Goal: Find specific page/section: Find specific page/section

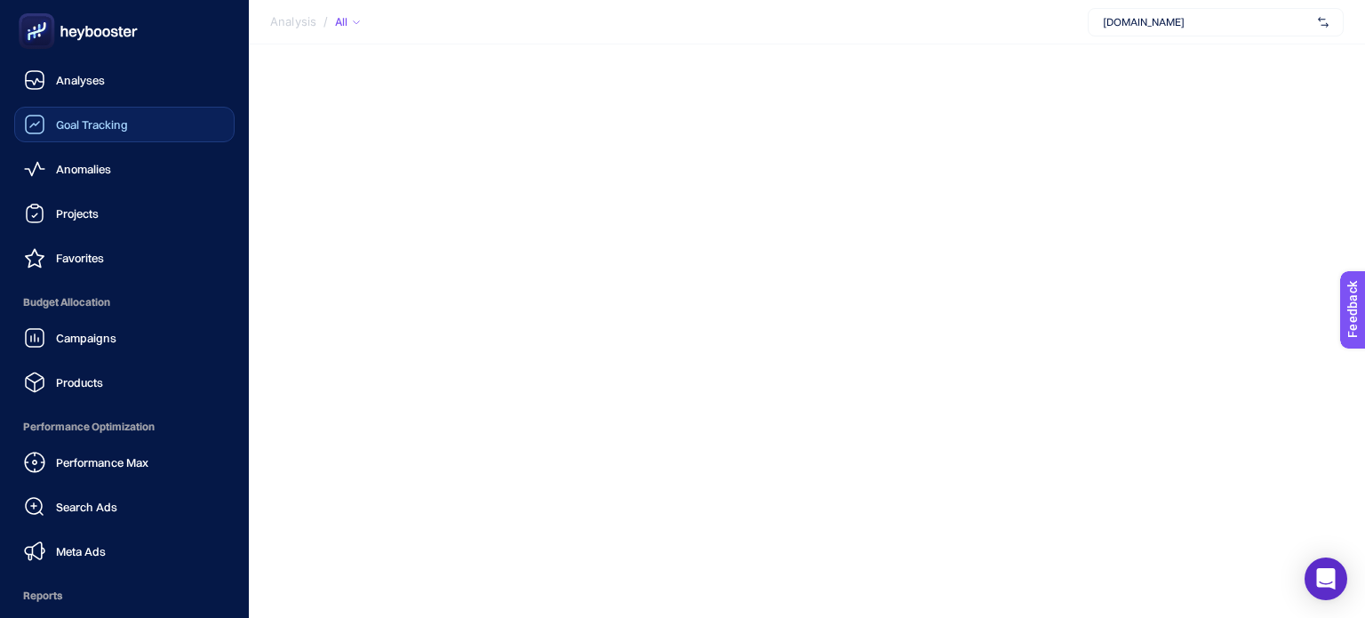
click at [46, 115] on div "Goal Tracking" at bounding box center [76, 124] width 104 height 21
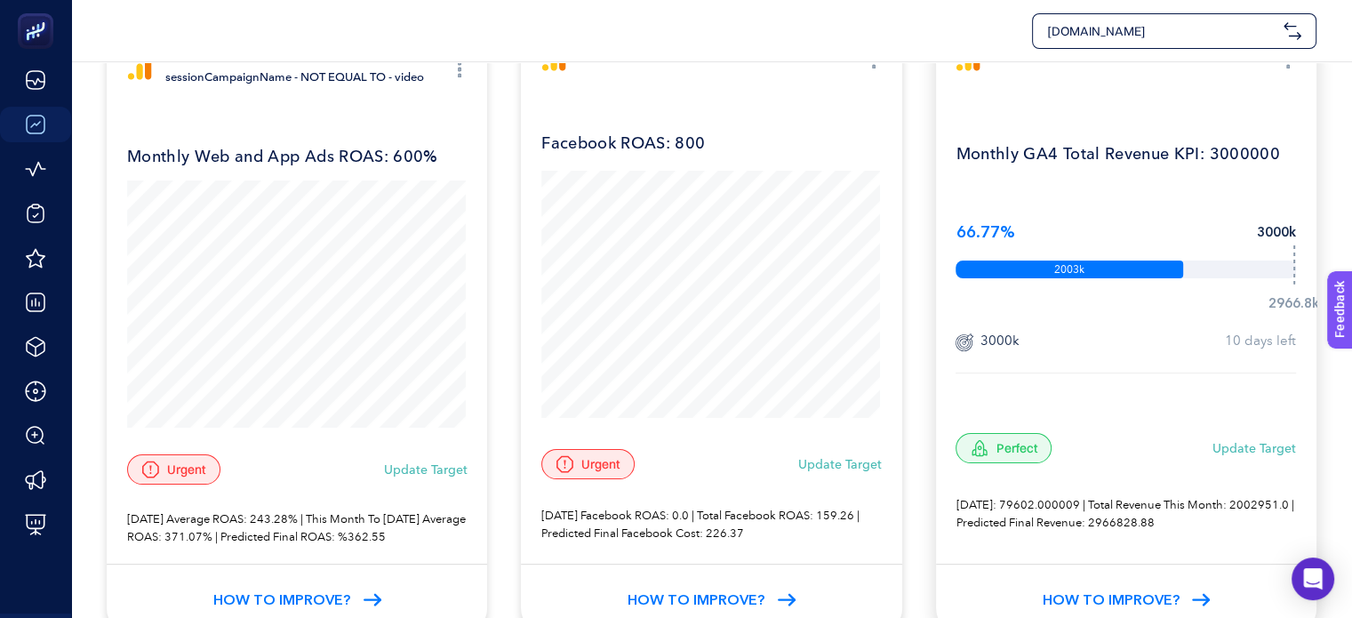
scroll to position [89, 0]
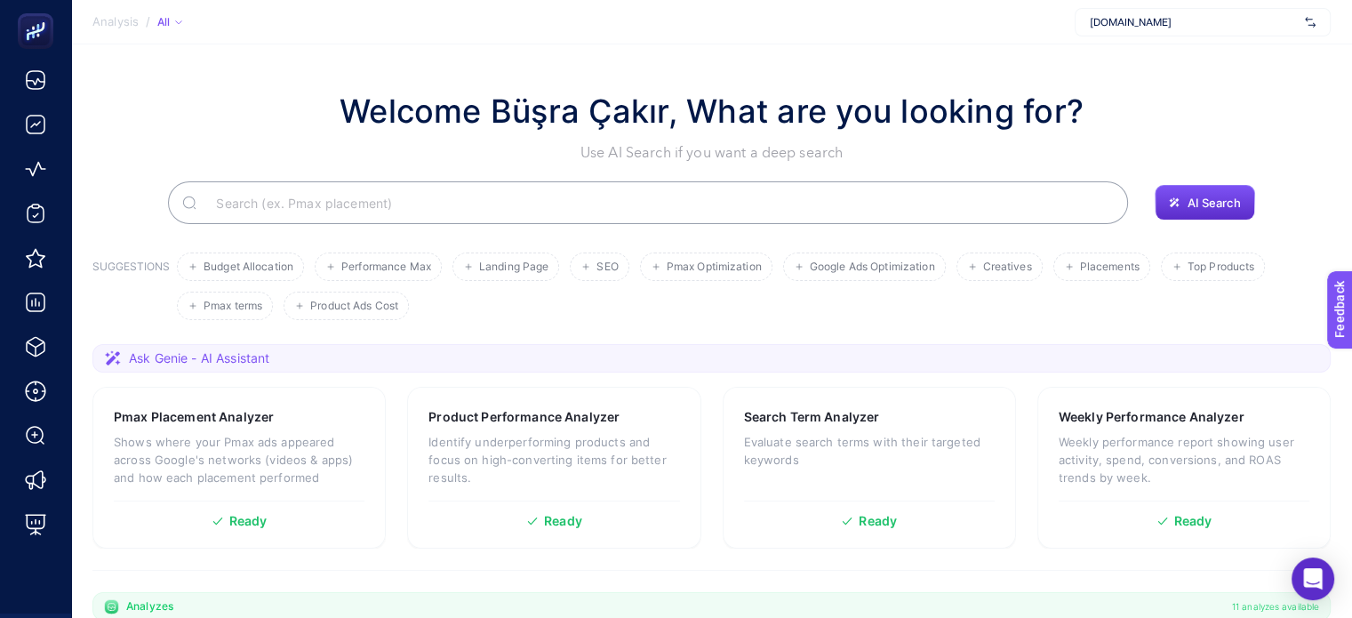
click at [238, 194] on input "Search" at bounding box center [658, 203] width 912 height 50
click at [858, 260] on span "Google Ads Optimization" at bounding box center [872, 266] width 125 height 13
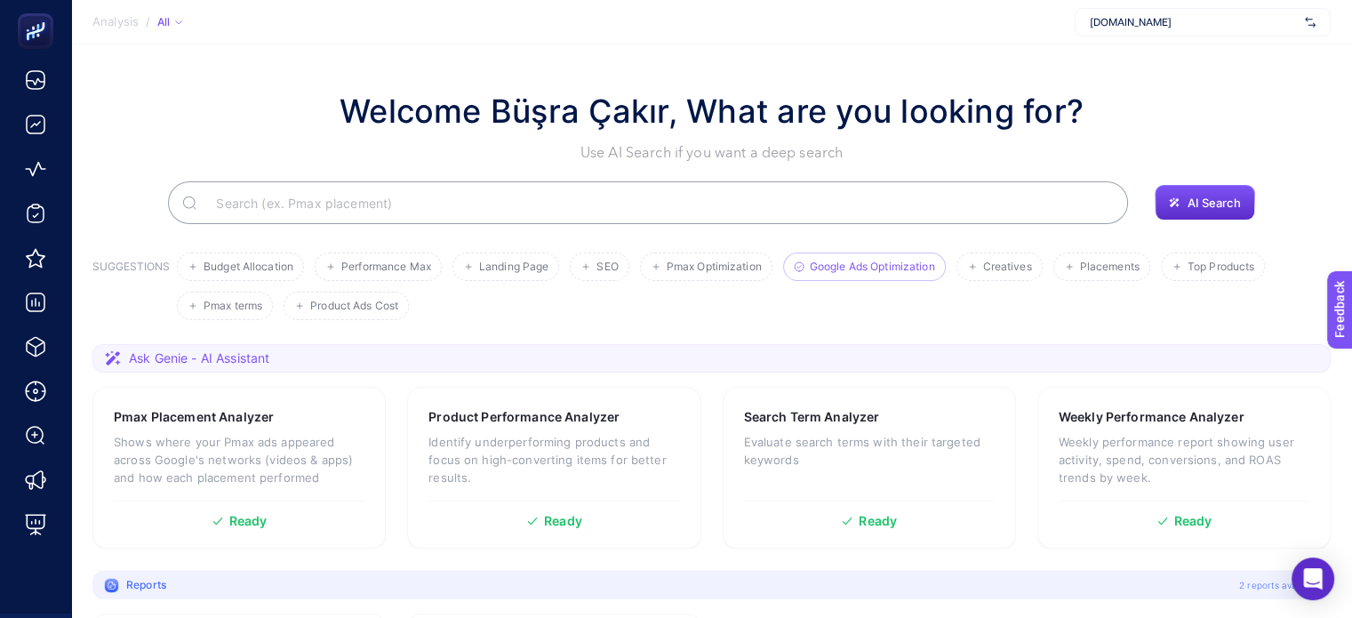
click at [867, 277] on li "Google Ads Optimization" at bounding box center [864, 266] width 163 height 28
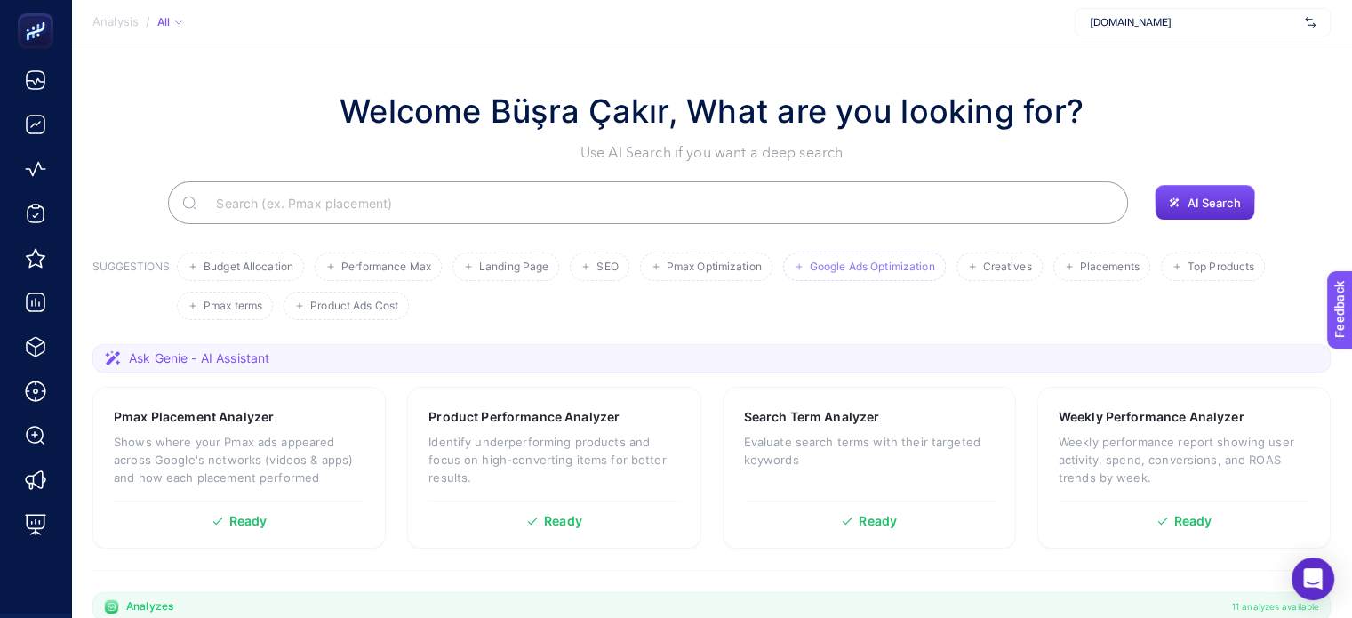
click at [865, 273] on span "Google Ads Optimization" at bounding box center [872, 266] width 125 height 13
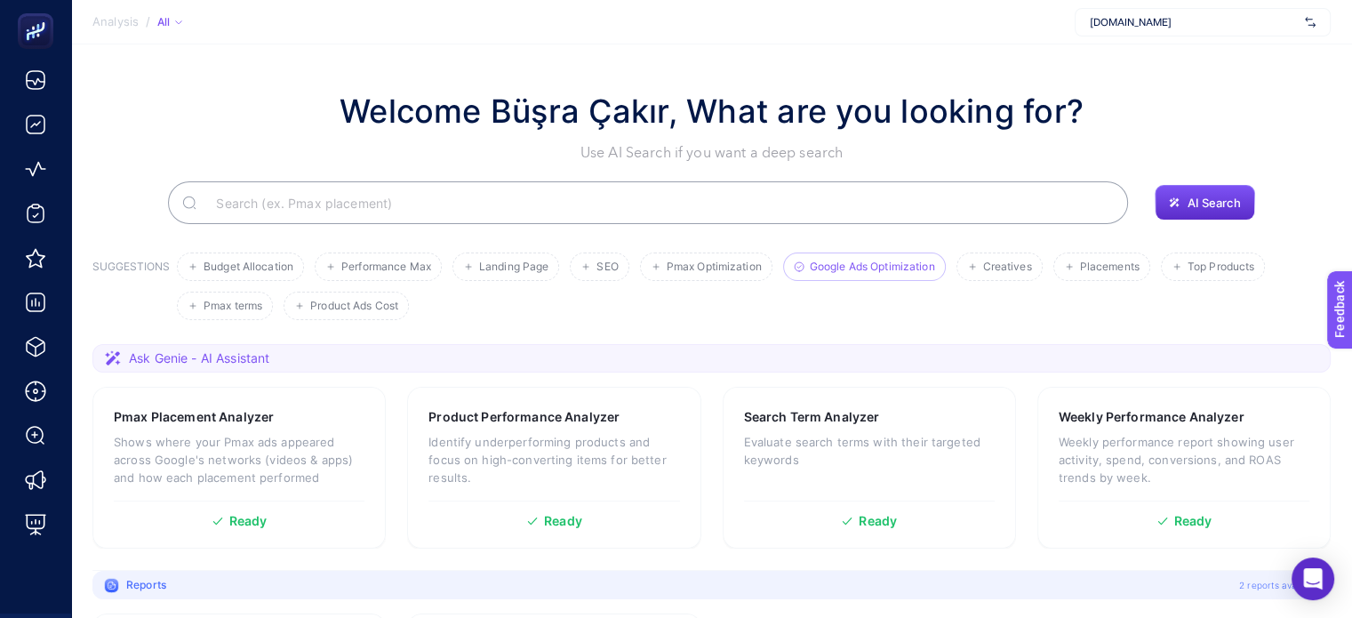
click at [1195, 227] on section "Welcome Büşra Çakır, What are you looking for? Use AI Search if you want a deep…" at bounding box center [711, 420] width 1281 height 752
click at [1195, 209] on span "AI Search" at bounding box center [1213, 203] width 53 height 14
click at [1214, 188] on button "AI Search" at bounding box center [1205, 203] width 100 height 36
click at [1297, 582] on div "Open Intercom Messenger" at bounding box center [1313, 578] width 47 height 47
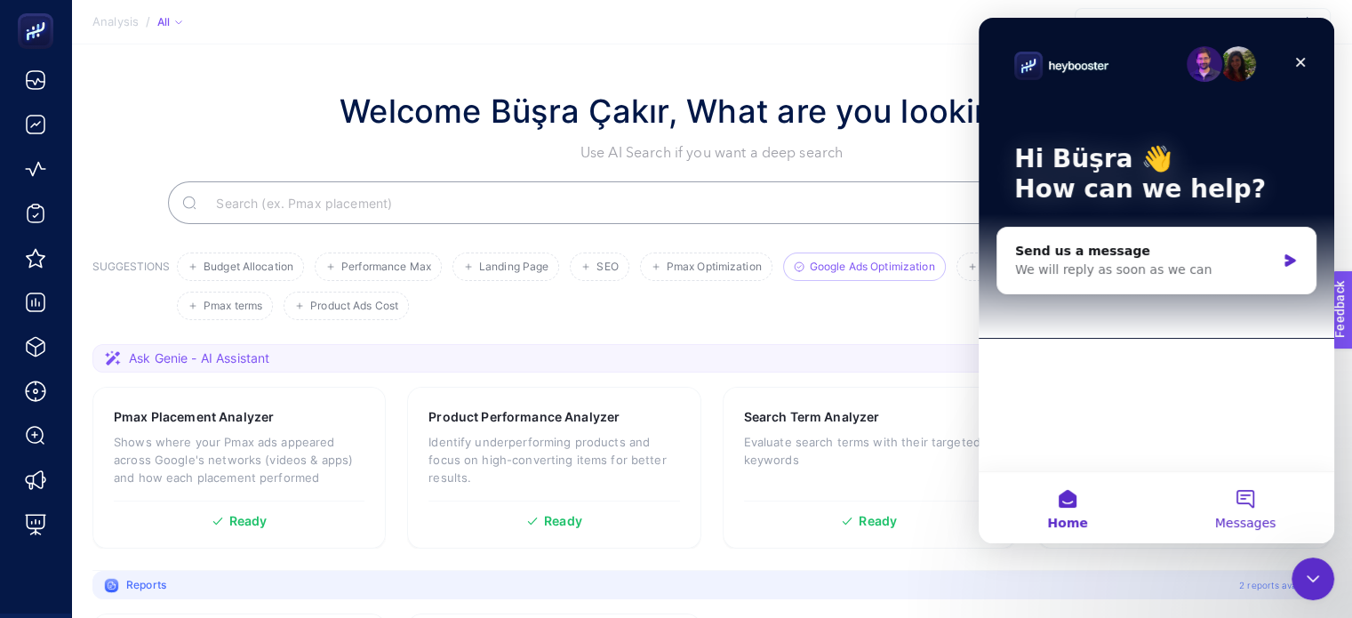
click at [1220, 510] on button "Messages" at bounding box center [1245, 507] width 178 height 71
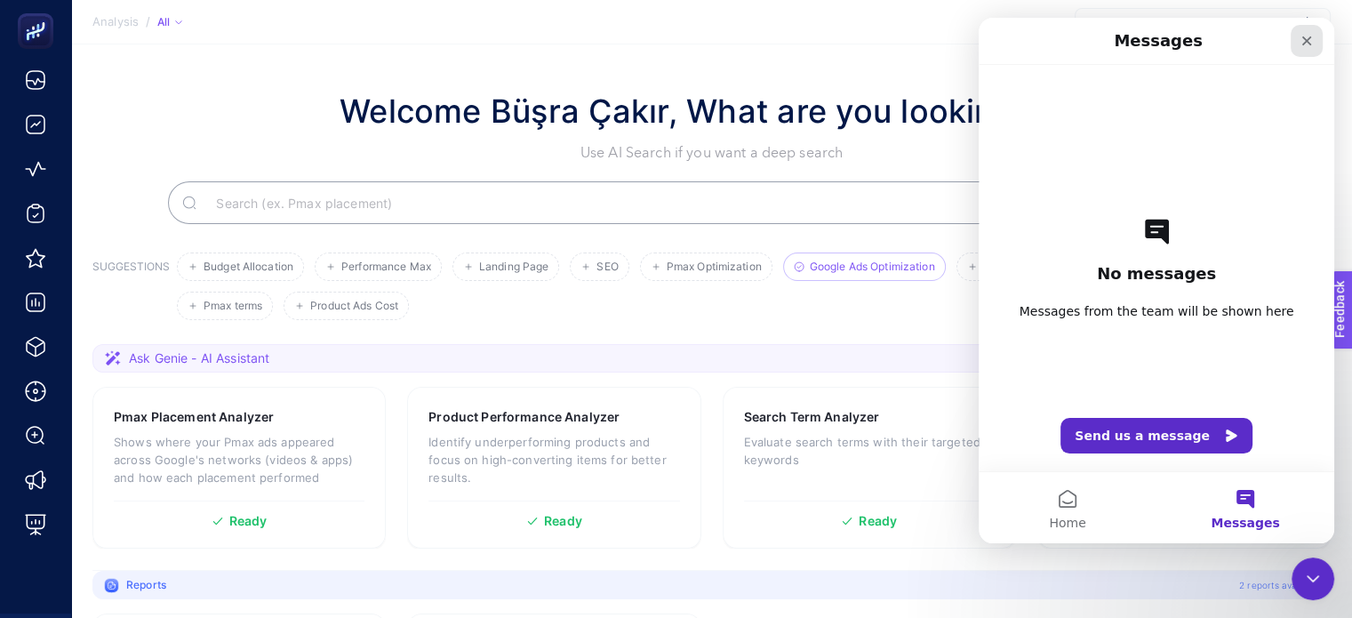
click at [1307, 34] on icon "Close" at bounding box center [1306, 41] width 14 height 14
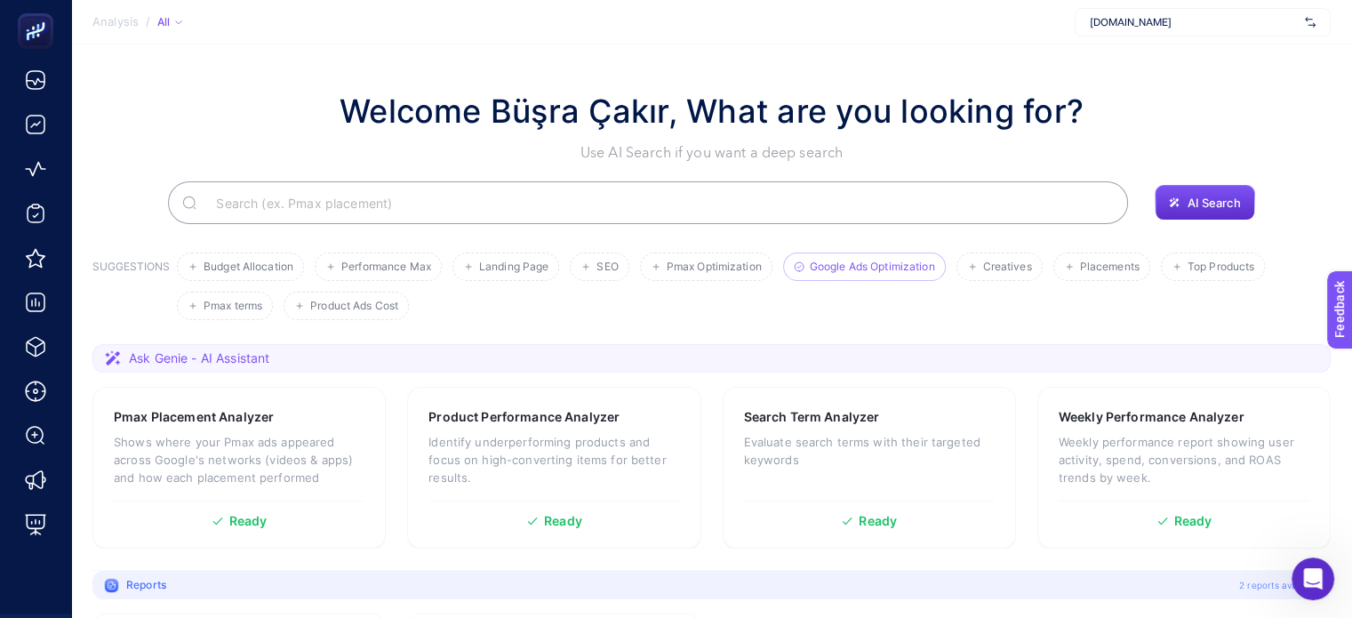
click at [332, 204] on input "Search" at bounding box center [658, 203] width 912 height 50
click at [1201, 201] on span "AI Search" at bounding box center [1213, 203] width 53 height 14
click at [1187, 202] on span "AI Search" at bounding box center [1213, 203] width 53 height 14
click at [660, 207] on input "Search" at bounding box center [658, 203] width 912 height 50
click at [294, 210] on input "Search" at bounding box center [659, 203] width 910 height 50
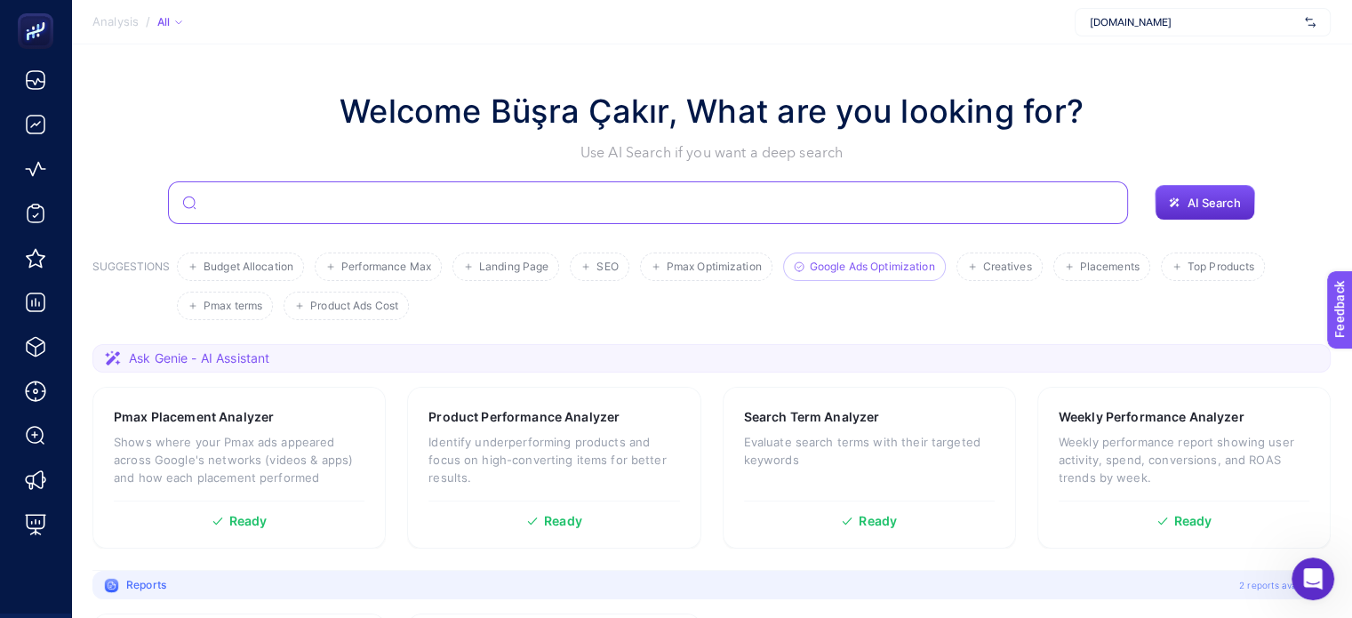
click at [292, 211] on input "Search" at bounding box center [659, 203] width 910 height 50
click at [274, 180] on input "Search" at bounding box center [659, 203] width 910 height 50
click at [263, 197] on input "Search" at bounding box center [659, 203] width 910 height 50
type input "poten"
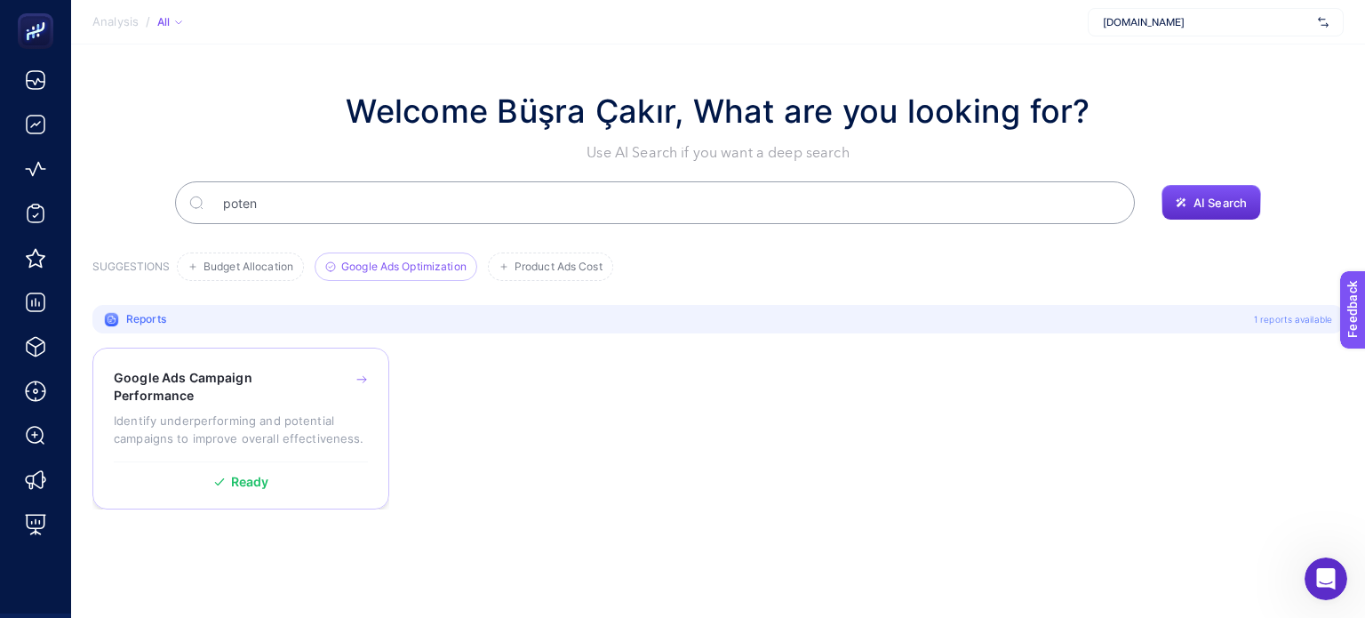
click at [220, 375] on h3 "Google Ads Campaign Performance" at bounding box center [213, 387] width 199 height 36
